Goal: Task Accomplishment & Management: Manage account settings

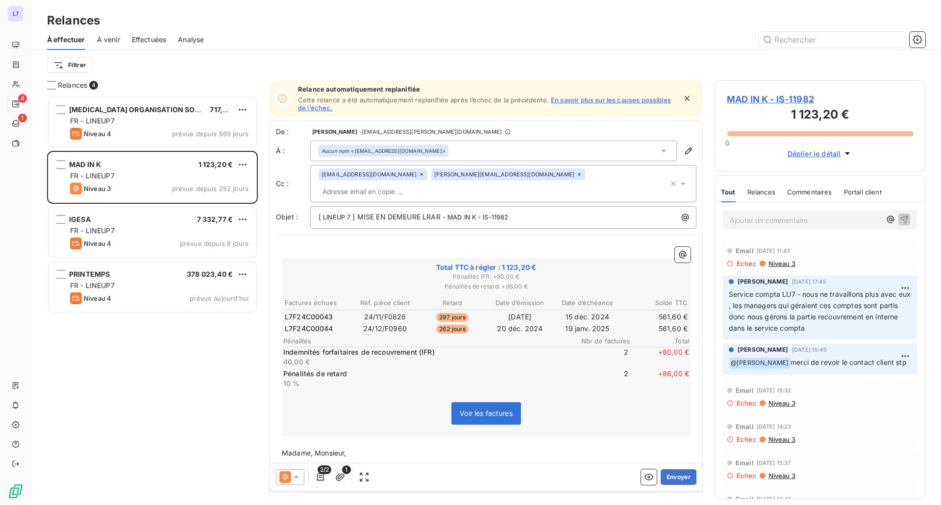
scroll to position [402, 203]
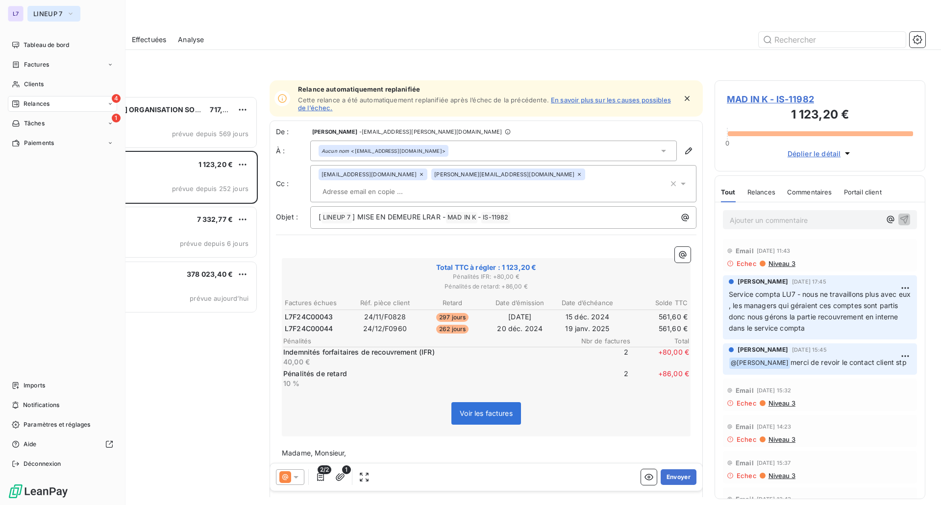
click at [51, 13] on span "LINEUP 7" at bounding box center [47, 14] width 29 height 8
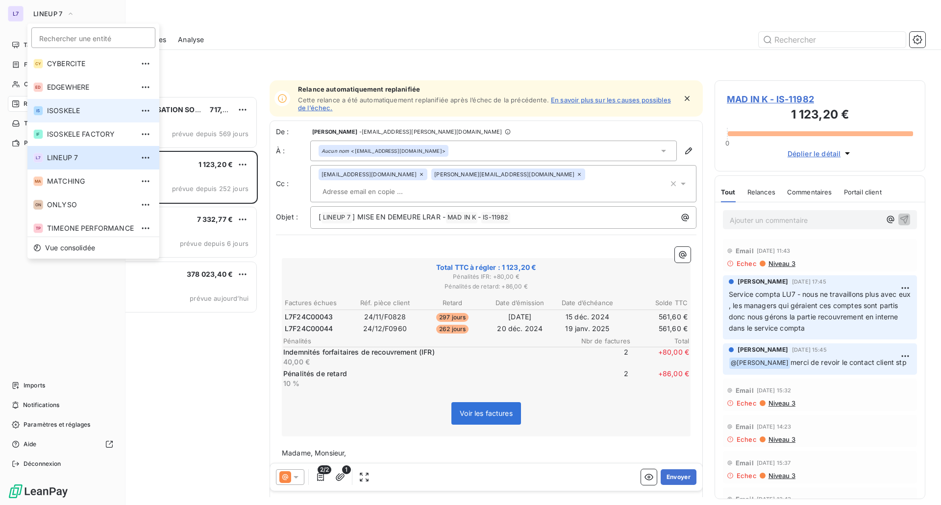
click at [63, 113] on span "ISOSKELE" at bounding box center [90, 111] width 87 height 10
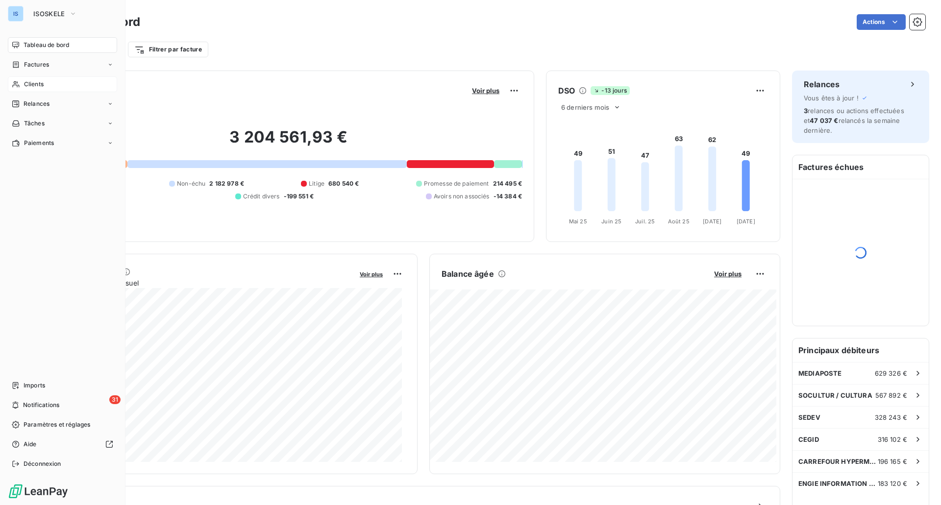
click at [45, 83] on div "Clients" at bounding box center [62, 84] width 109 height 16
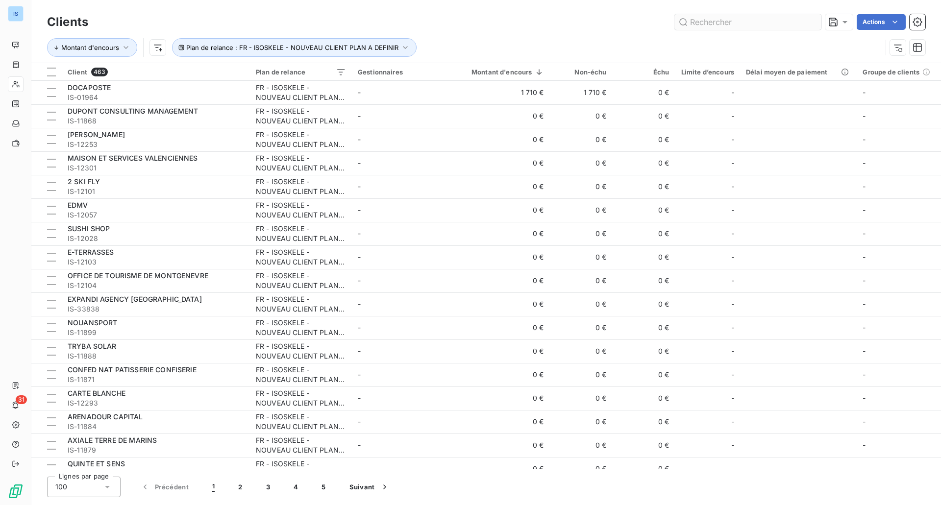
click at [762, 23] on input "text" at bounding box center [748, 22] width 147 height 16
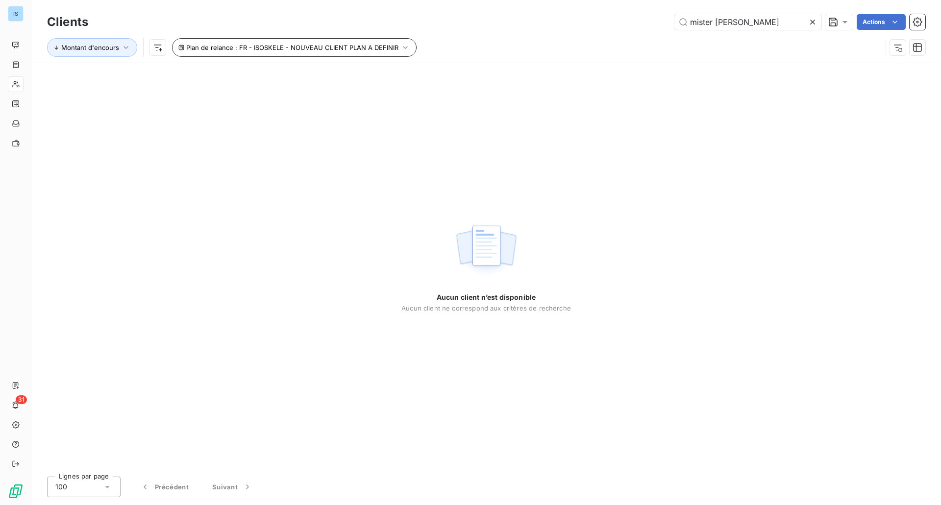
type input "mister [PERSON_NAME]"
click at [396, 52] on button "Plan de relance : FR - ISOSKELE - NOUVEAU CLIENT PLAN A DEFINIR" at bounding box center [294, 47] width 245 height 19
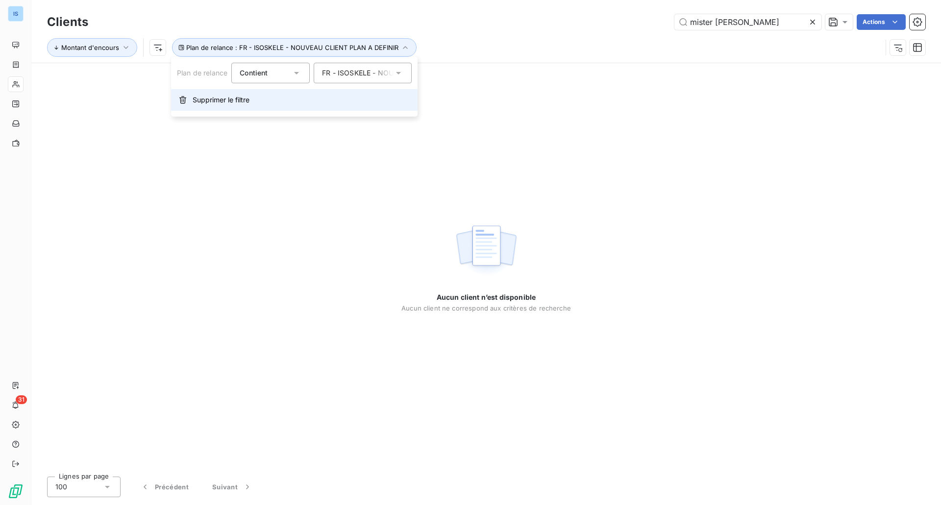
click at [248, 100] on span "Supprimer le filtre" at bounding box center [221, 100] width 57 height 10
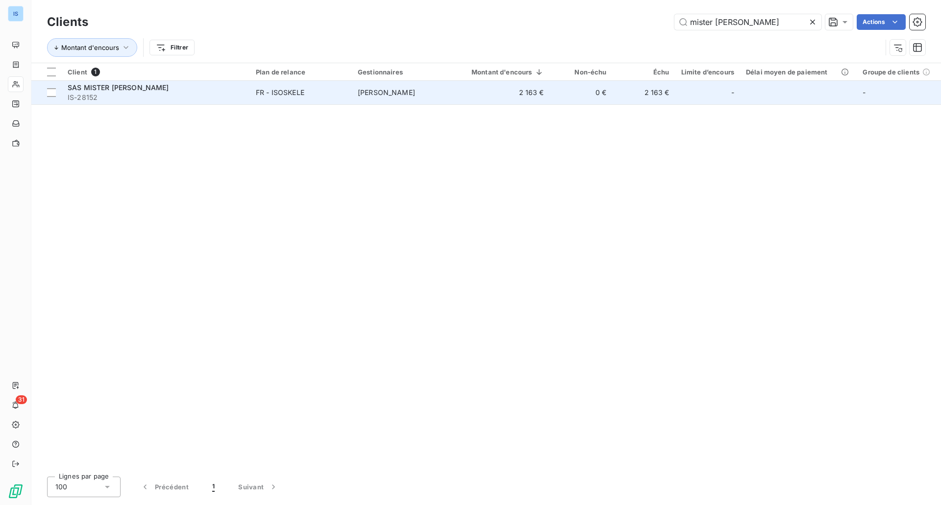
click at [236, 97] on span "IS-28152" at bounding box center [156, 98] width 176 height 10
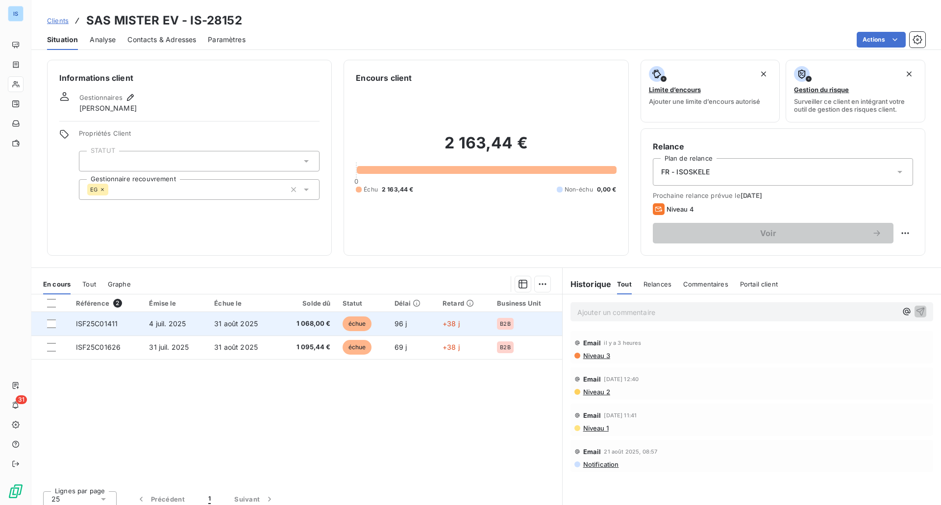
click at [291, 327] on span "1 068,00 €" at bounding box center [307, 324] width 46 height 10
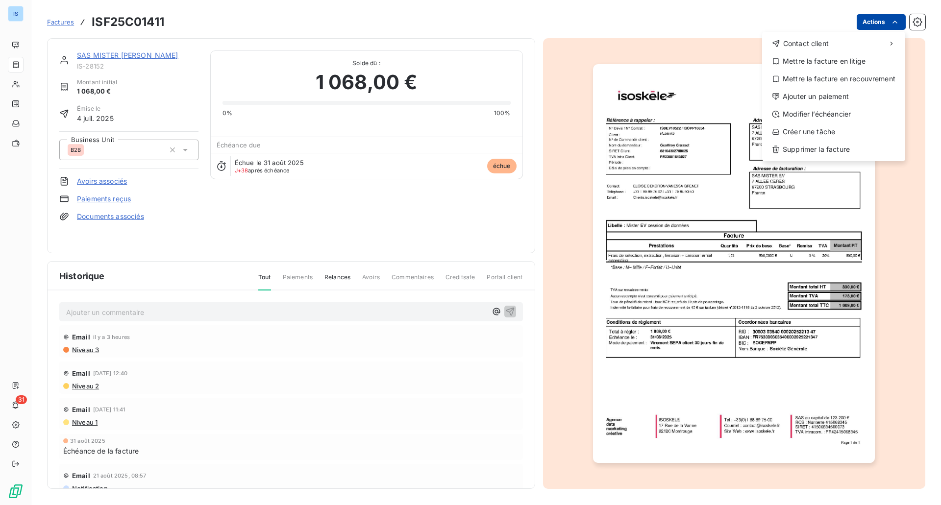
click at [889, 20] on html "IS 31 Factures ISF25C01411 Actions Contact client Mettre la facture en litige M…" at bounding box center [470, 252] width 941 height 505
click at [806, 65] on div "Mettre la facture en litige" at bounding box center [833, 61] width 135 height 16
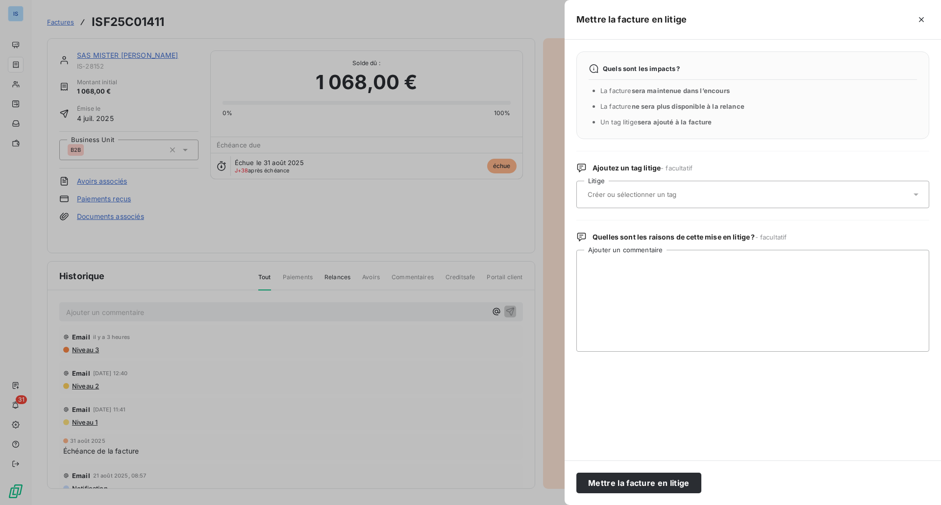
click at [681, 191] on input "text" at bounding box center [658, 194] width 143 height 9
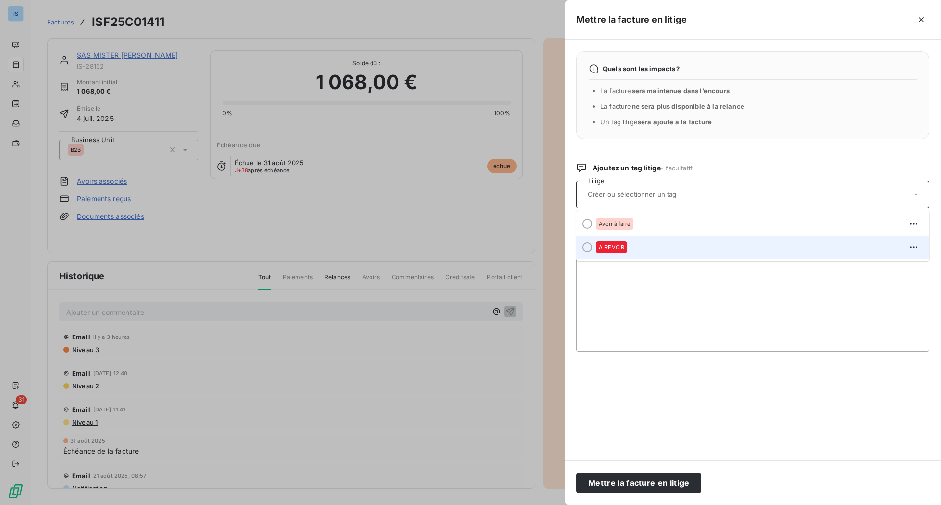
click at [640, 244] on div "A REVOIR" at bounding box center [759, 248] width 326 height 16
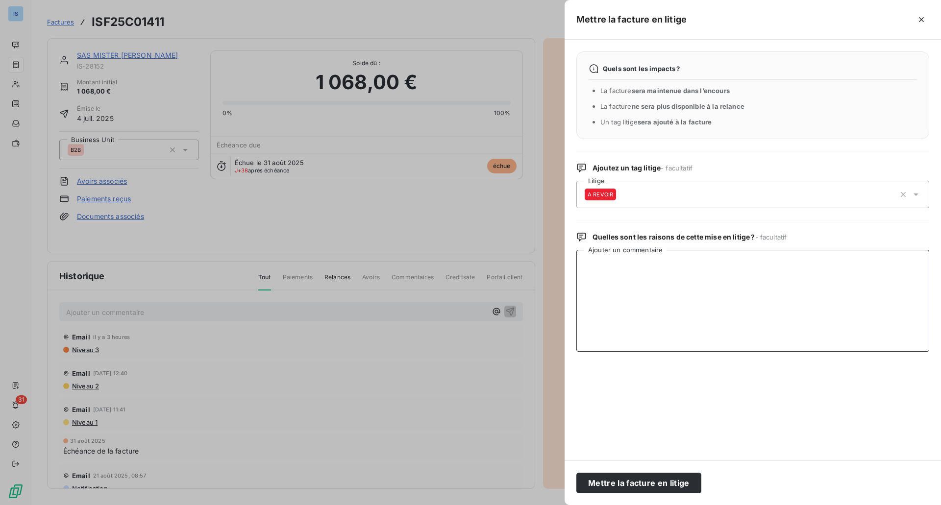
click at [648, 302] on textarea "Ajouter un commentaire" at bounding box center [753, 301] width 353 height 102
drag, startPoint x: 694, startPoint y: 265, endPoint x: 493, endPoint y: 269, distance: 201.0
click at [493, 505] on div "Mettre la facture en litige Quels sont les impacts ? La facture sera maintenue …" at bounding box center [470, 505] width 941 height 0
type textarea "cf courrier juridique attente"
click at [645, 484] on button "Mettre la facture en litige" at bounding box center [639, 483] width 125 height 21
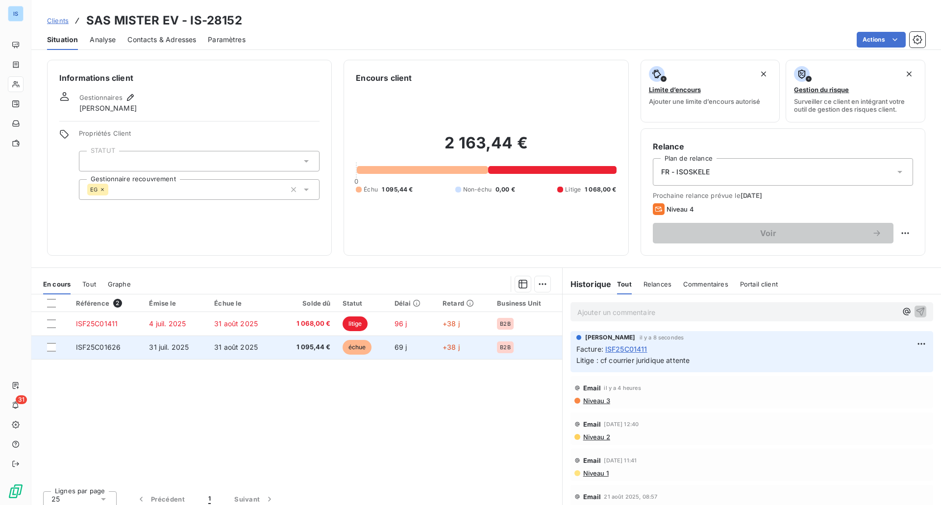
click at [217, 352] on td "31 août 2025" at bounding box center [243, 348] width 70 height 24
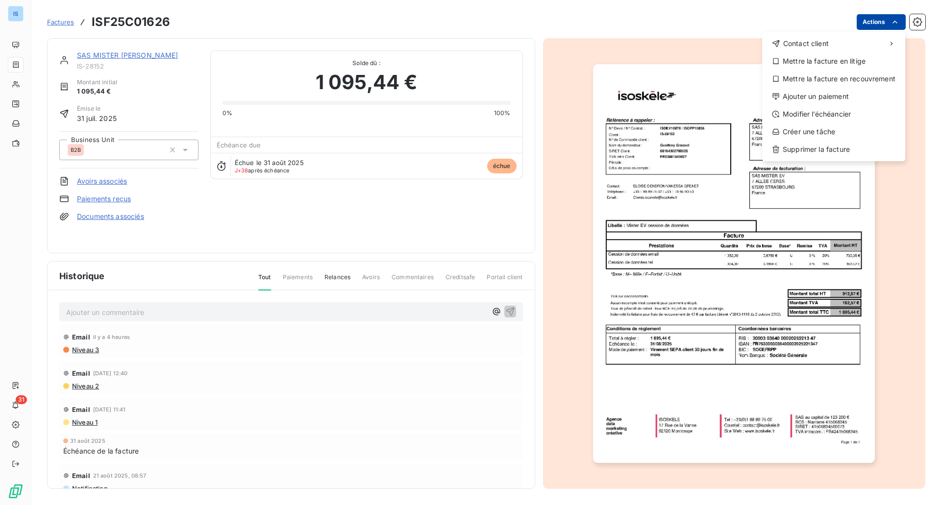
click at [883, 25] on html "IS 31 Factures ISF25C01626 Actions Contact client Mettre la facture en litige M…" at bounding box center [470, 252] width 941 height 505
click at [840, 58] on div "Mettre la facture en litige" at bounding box center [833, 61] width 135 height 16
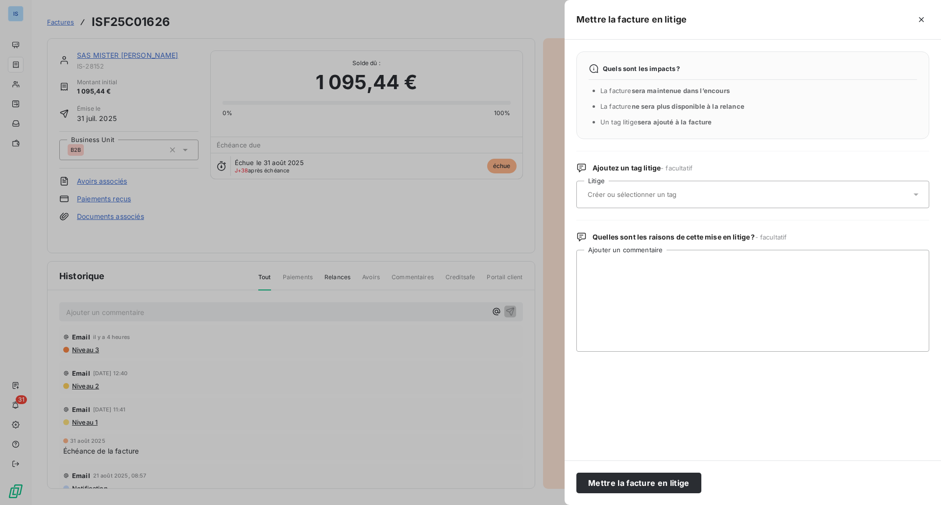
click at [652, 209] on div "Quels sont les impacts ? La facture sera maintenue dans l’encours La facture ne…" at bounding box center [753, 250] width 377 height 421
click at [652, 201] on div at bounding box center [748, 194] width 327 height 21
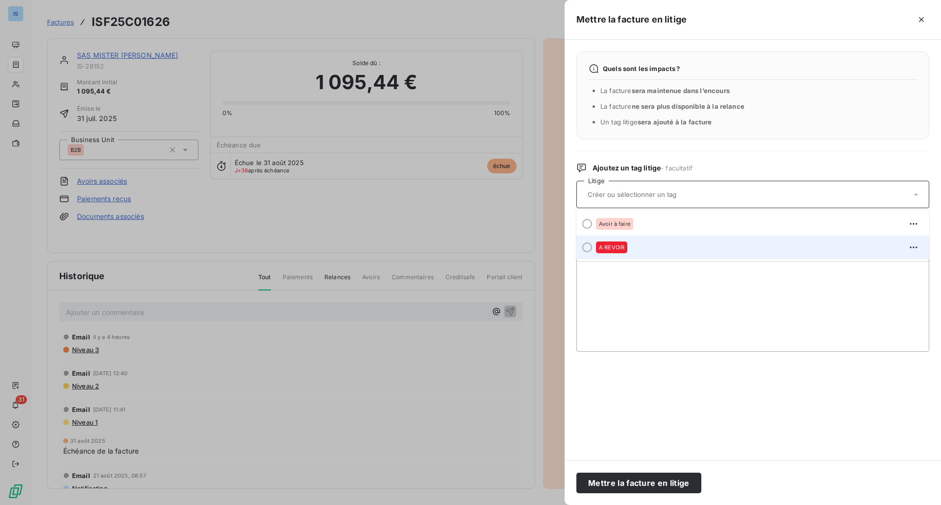
click at [646, 239] on li "A REVOIR" at bounding box center [753, 248] width 353 height 24
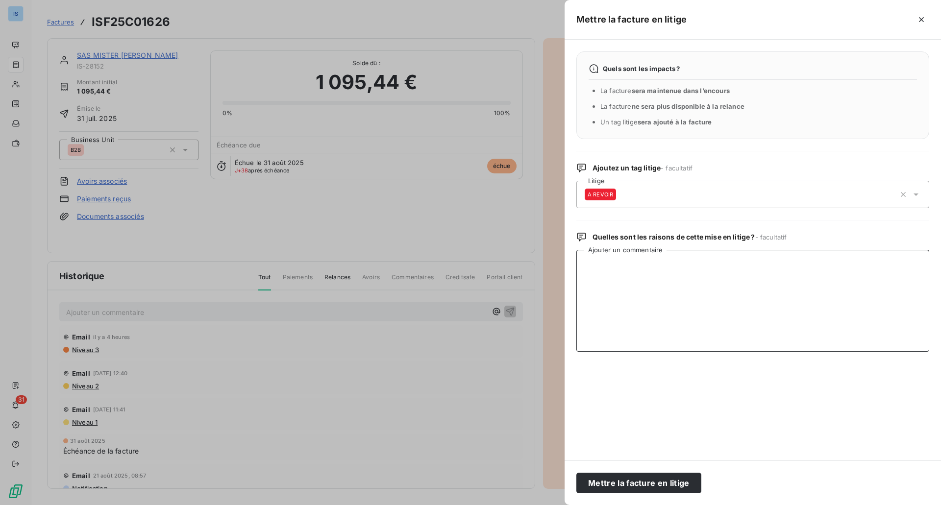
click at [645, 281] on textarea "Ajouter un commentaire" at bounding box center [753, 301] width 353 height 102
paste textarea "cf courrier juridique attente"
type textarea "cf courrier juridique attente"
click at [646, 482] on button "Mettre la facture en litige" at bounding box center [639, 483] width 125 height 21
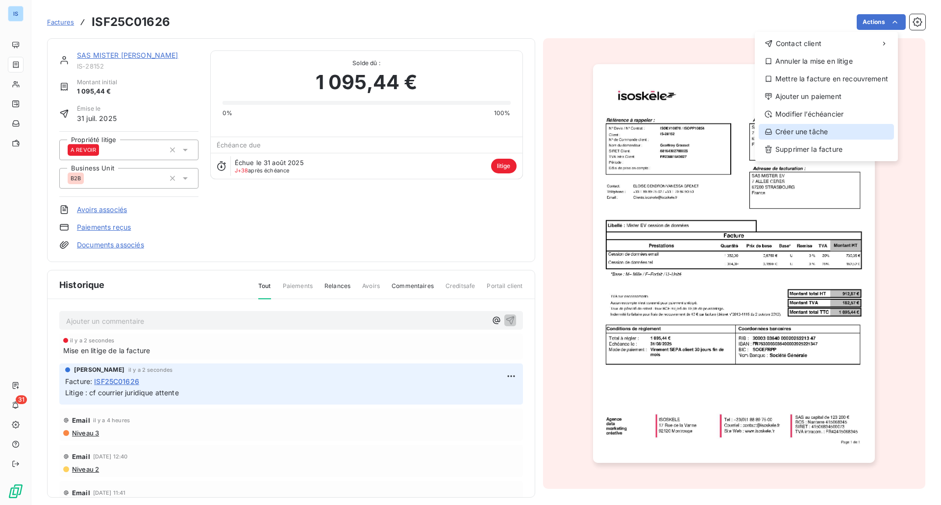
click at [825, 137] on div "Créer une tâche" at bounding box center [826, 132] width 135 height 16
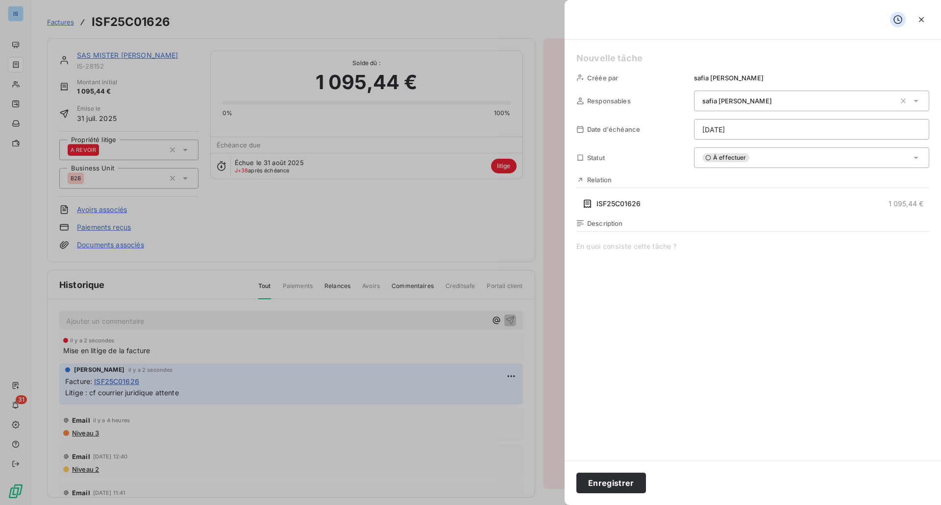
click at [740, 129] on html "IS 31 Factures ISF25C01626 Actions SAS MISTER EV IS-28152 Montant initial 1 095…" at bounding box center [470, 252] width 941 height 505
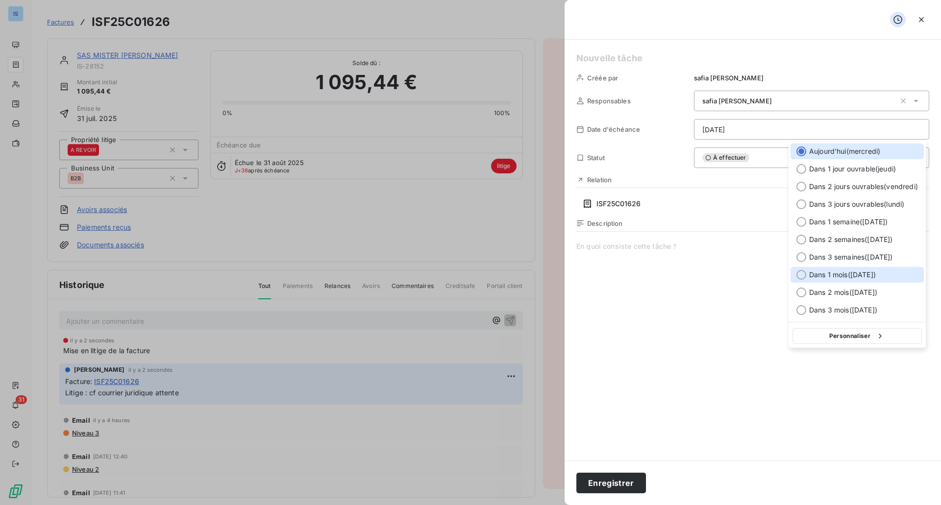
click at [801, 275] on div at bounding box center [802, 275] width 10 height 10
type input "[DATE]"
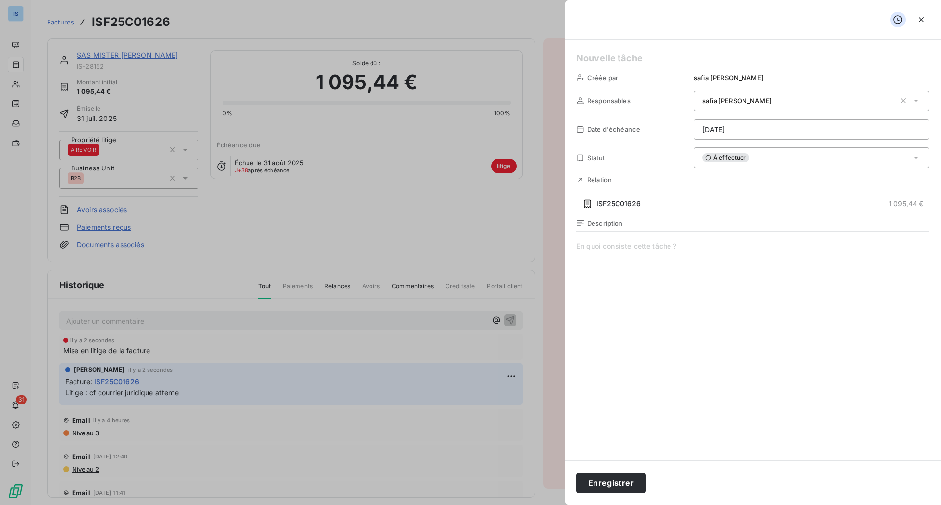
click at [702, 248] on span at bounding box center [753, 336] width 353 height 188
click at [617, 479] on button "Enregistrer" at bounding box center [612, 483] width 70 height 21
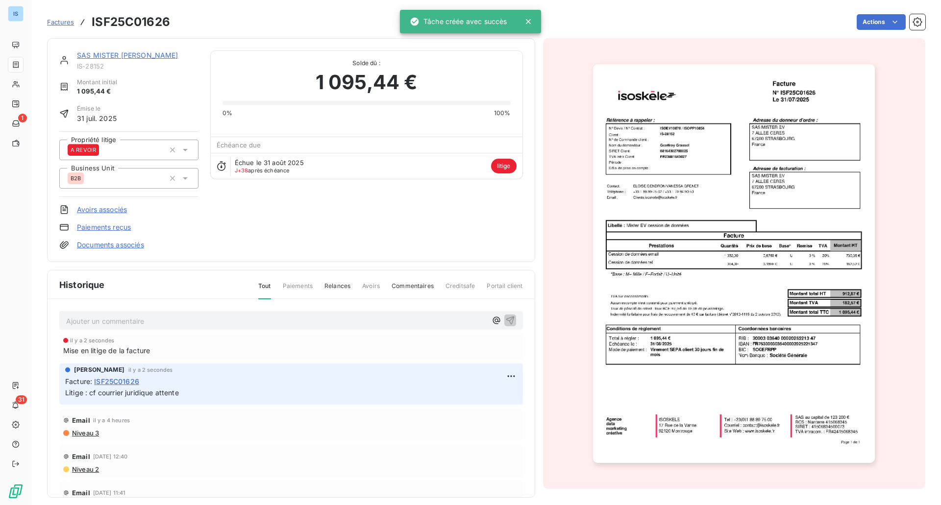
click at [114, 243] on link "Documents associés" at bounding box center [110, 245] width 67 height 10
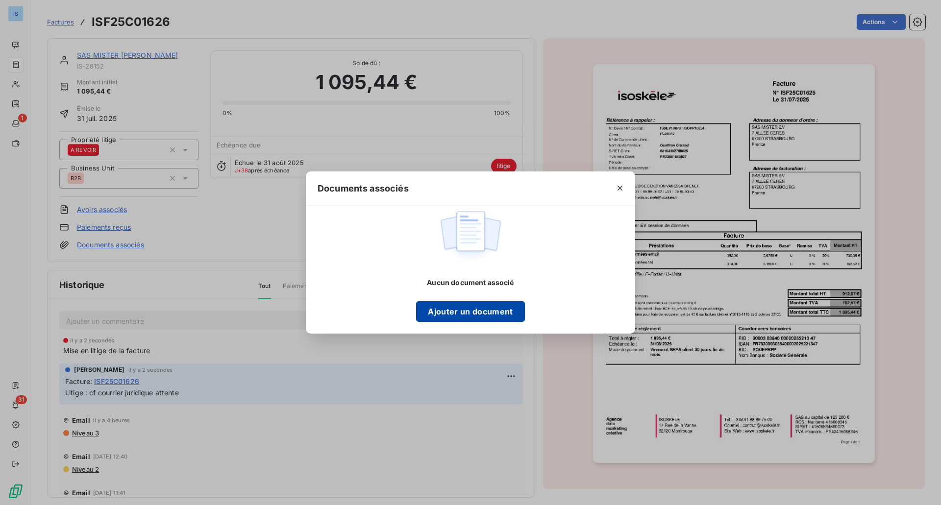
click at [494, 318] on button "Ajouter un document" at bounding box center [470, 312] width 108 height 21
click at [467, 317] on button "Ajouter un document" at bounding box center [470, 312] width 108 height 21
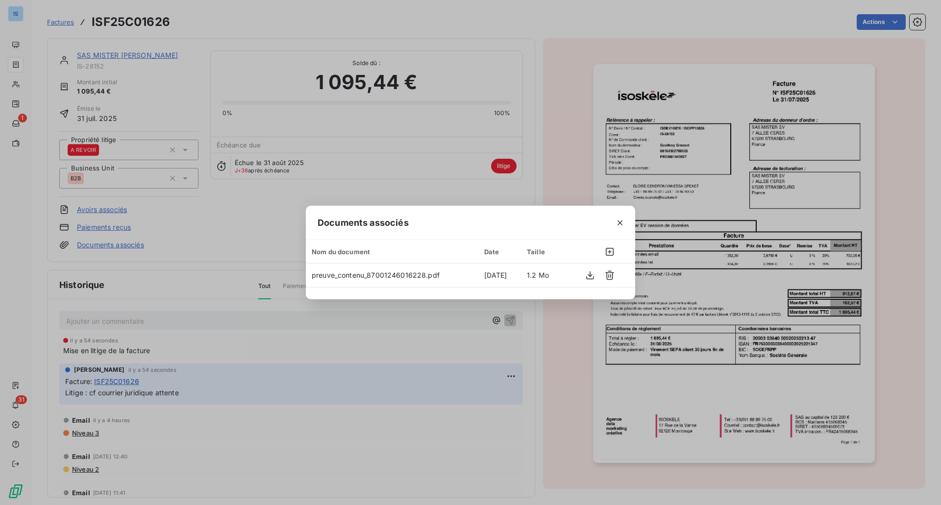
click at [409, 377] on div "Documents associés Nom du document Date Taille preuve_contenu_87001246016228.pd…" at bounding box center [470, 252] width 941 height 505
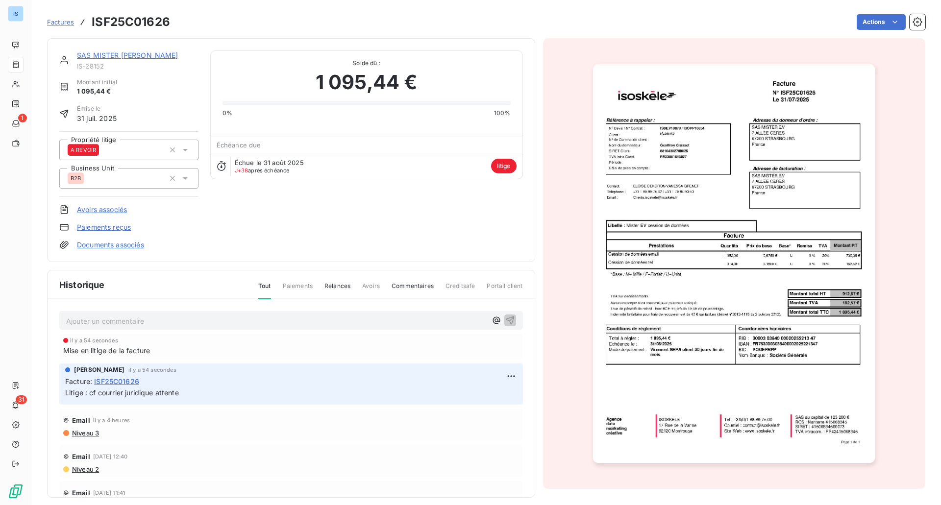
click at [124, 246] on link "Documents associés" at bounding box center [110, 245] width 67 height 10
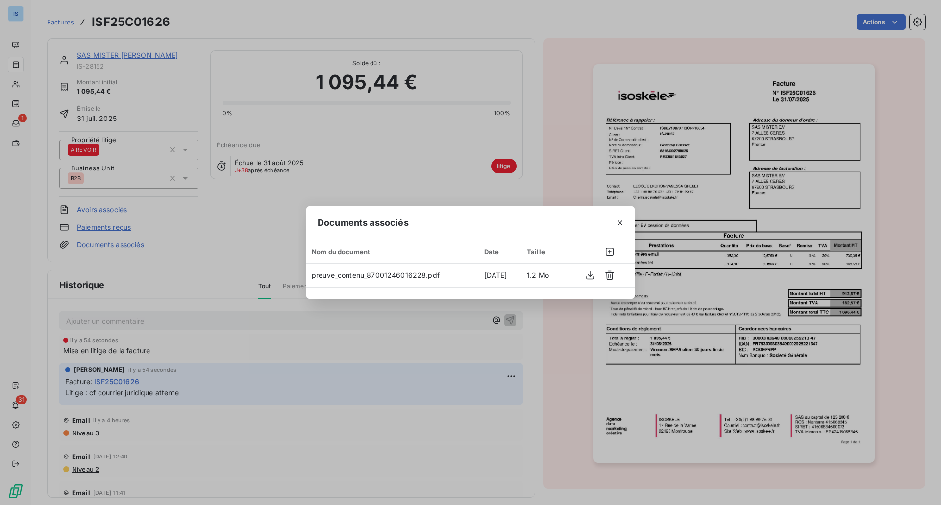
click at [226, 221] on div "Documents associés Nom du document Date Taille preuve_contenu_87001246016228.pd…" at bounding box center [470, 252] width 941 height 505
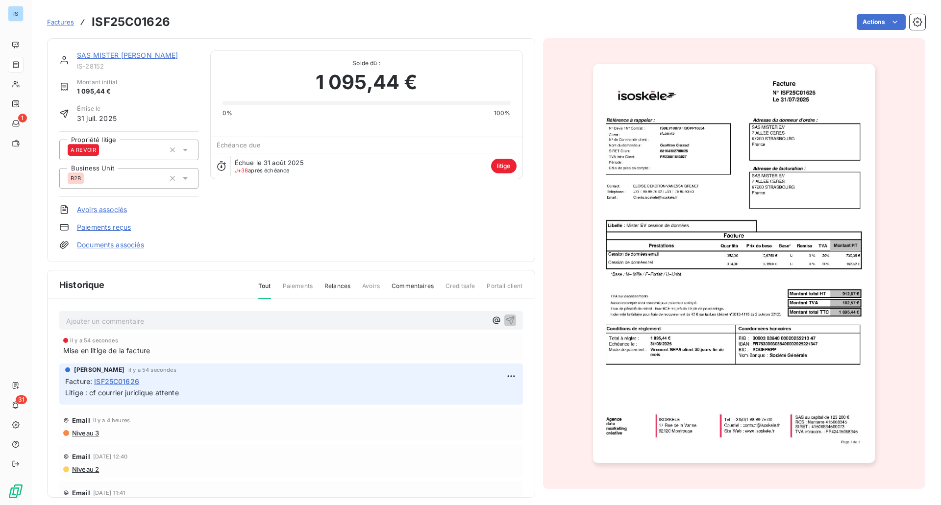
click at [168, 325] on p "Ajouter un commentaire ﻿" at bounding box center [276, 321] width 421 height 12
